Goal: Navigation & Orientation: Go to known website

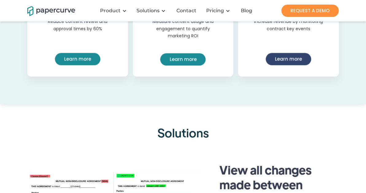
scroll to position [423, 0]
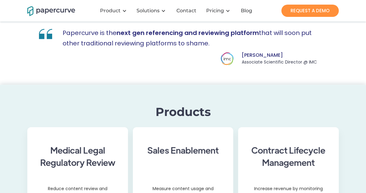
click at [64, 11] on img "home" at bounding box center [51, 10] width 48 height 11
